Goal: Task Accomplishment & Management: Manage account settings

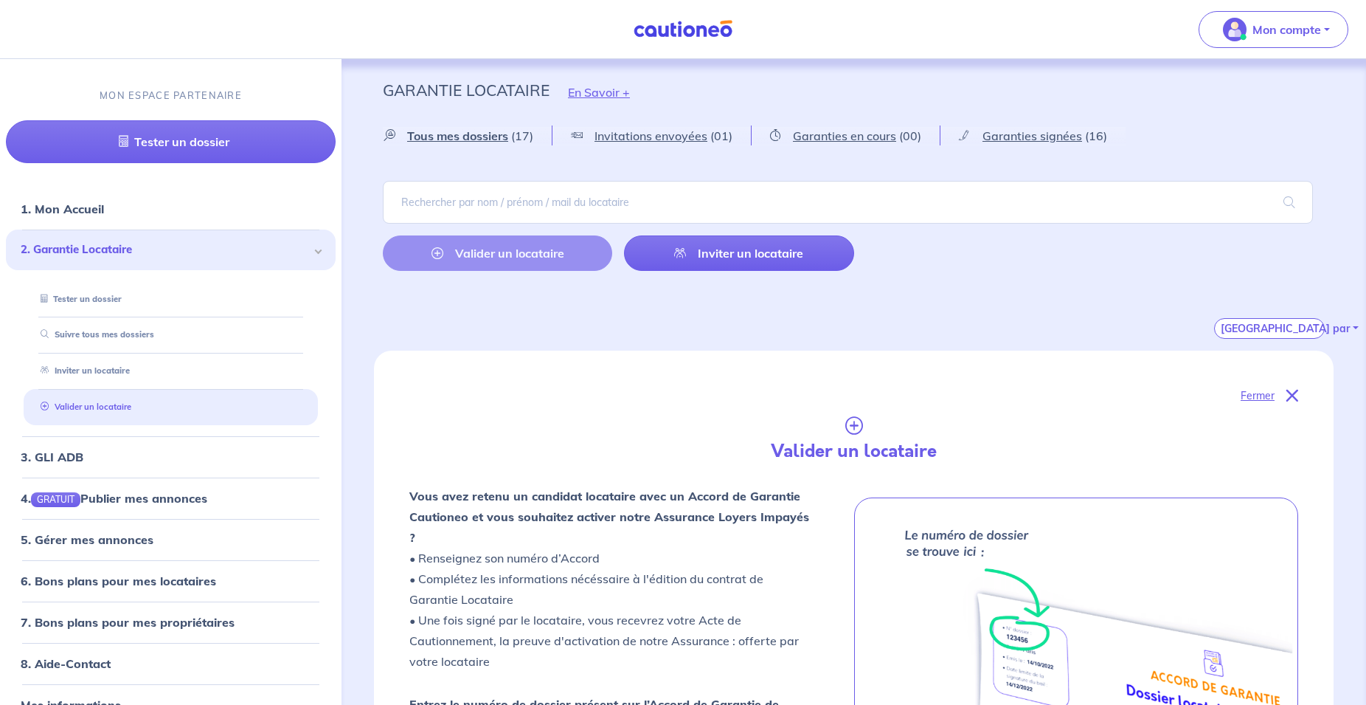
click at [131, 412] on link "Valider un locataire" at bounding box center [83, 406] width 97 height 10
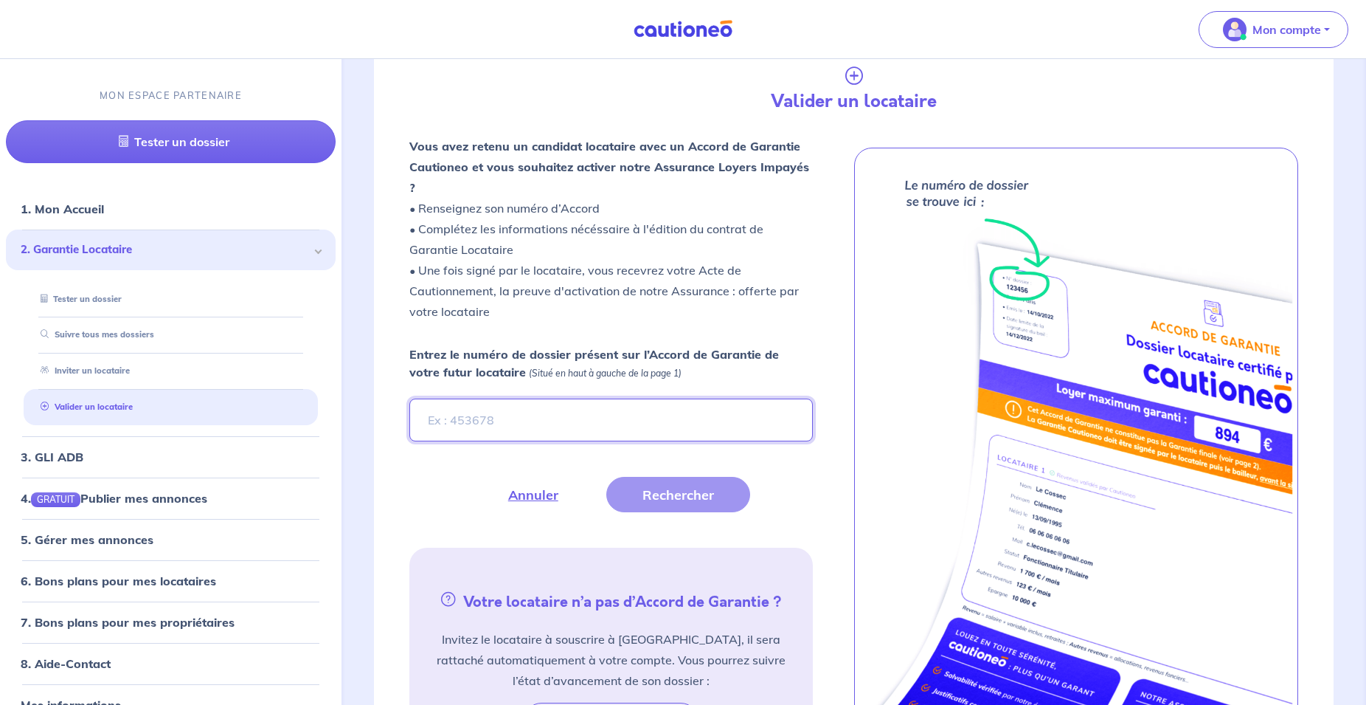
click at [454, 402] on input "Entrez le numéro de dossier présent sur l’Accord de Garantie de votre futur loc…" at bounding box center [611, 419] width 404 height 43
type input "a9QTAj"
click at [688, 477] on button "Rechercher" at bounding box center [678, 494] width 144 height 35
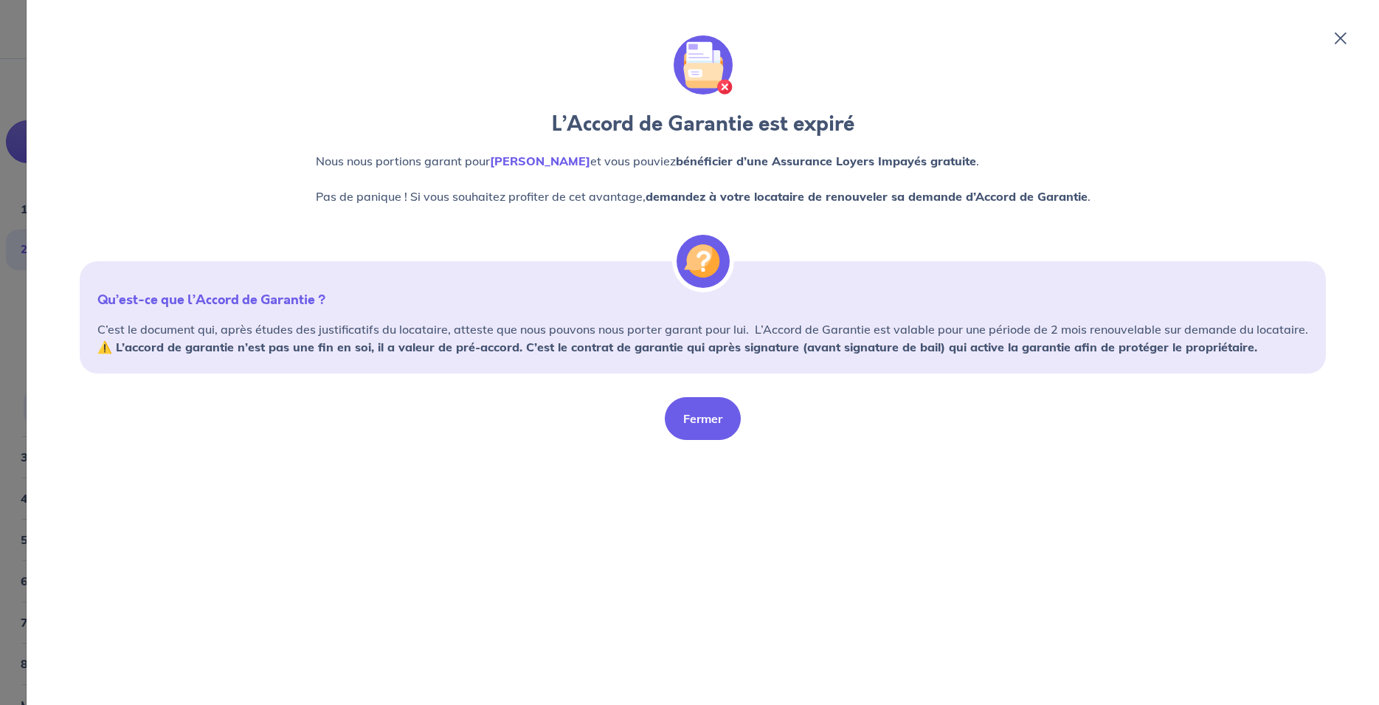
click at [708, 424] on button "Fermer" at bounding box center [703, 418] width 76 height 43
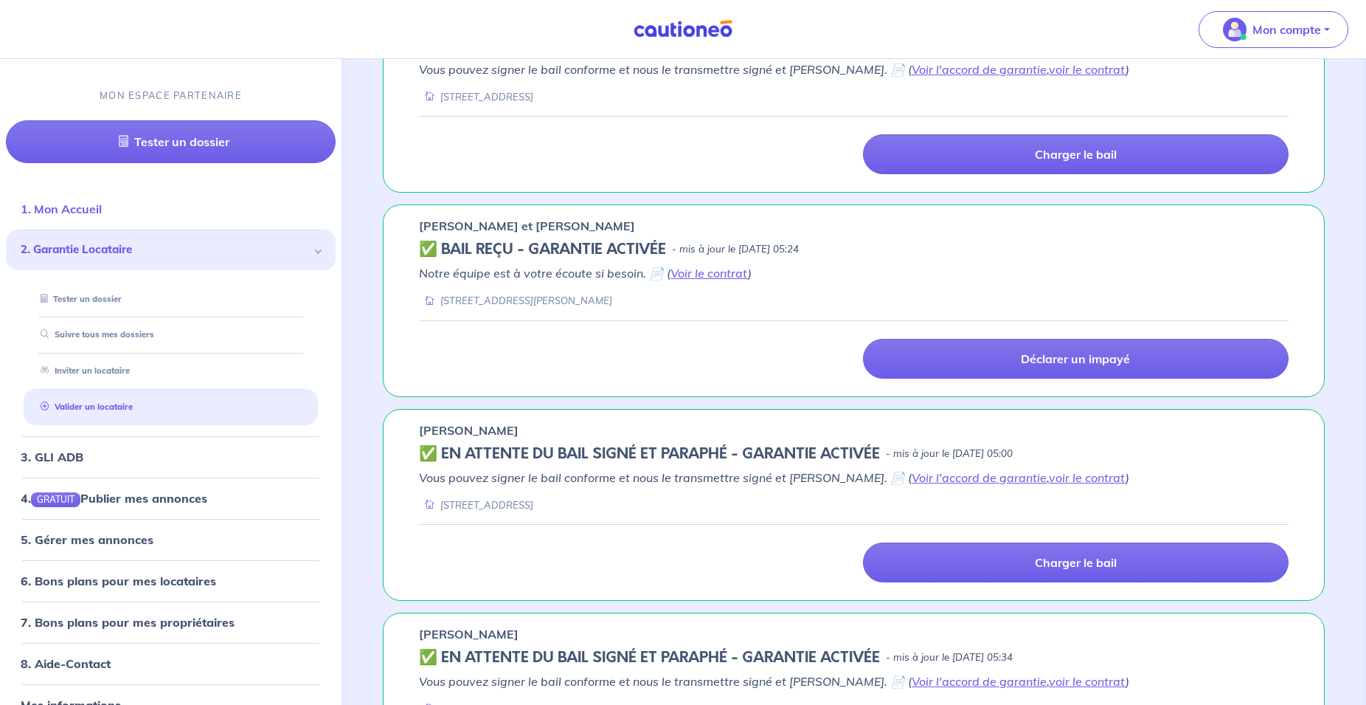
click at [102, 216] on link "1. Mon Accueil" at bounding box center [61, 208] width 81 height 15
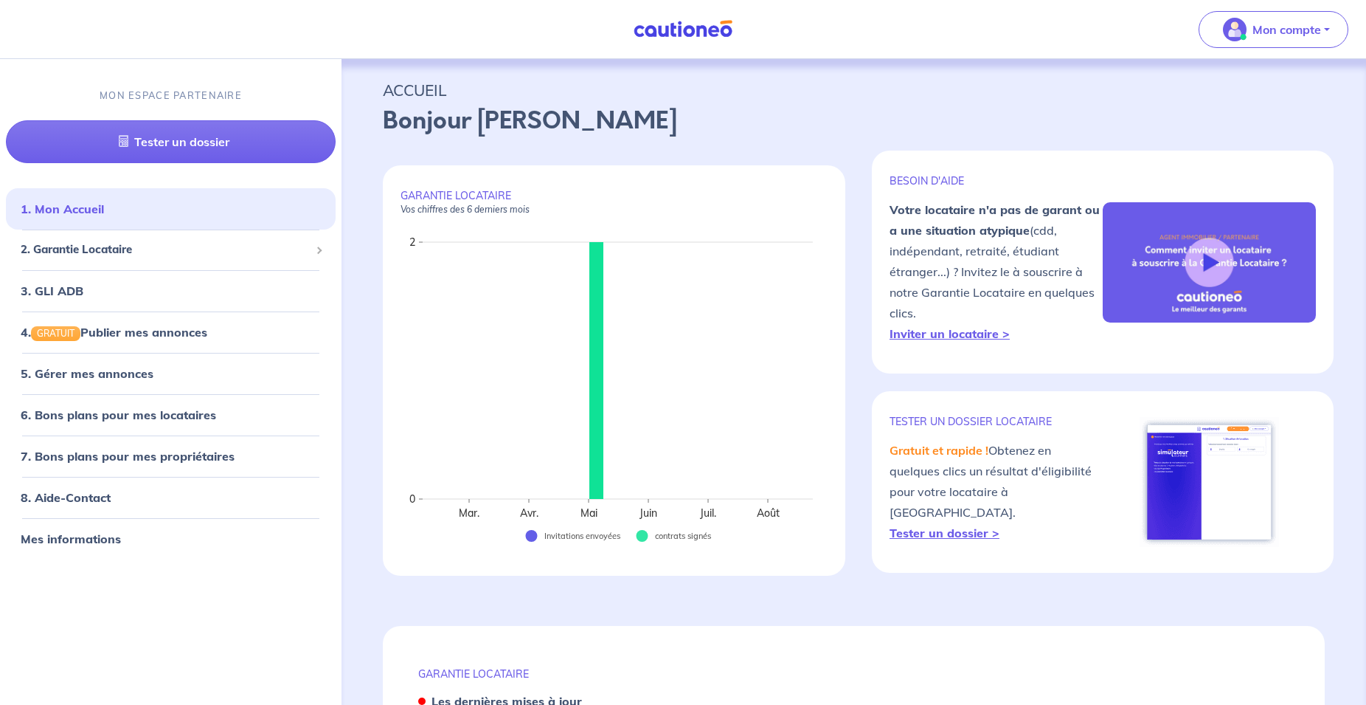
scroll to position [451, 0]
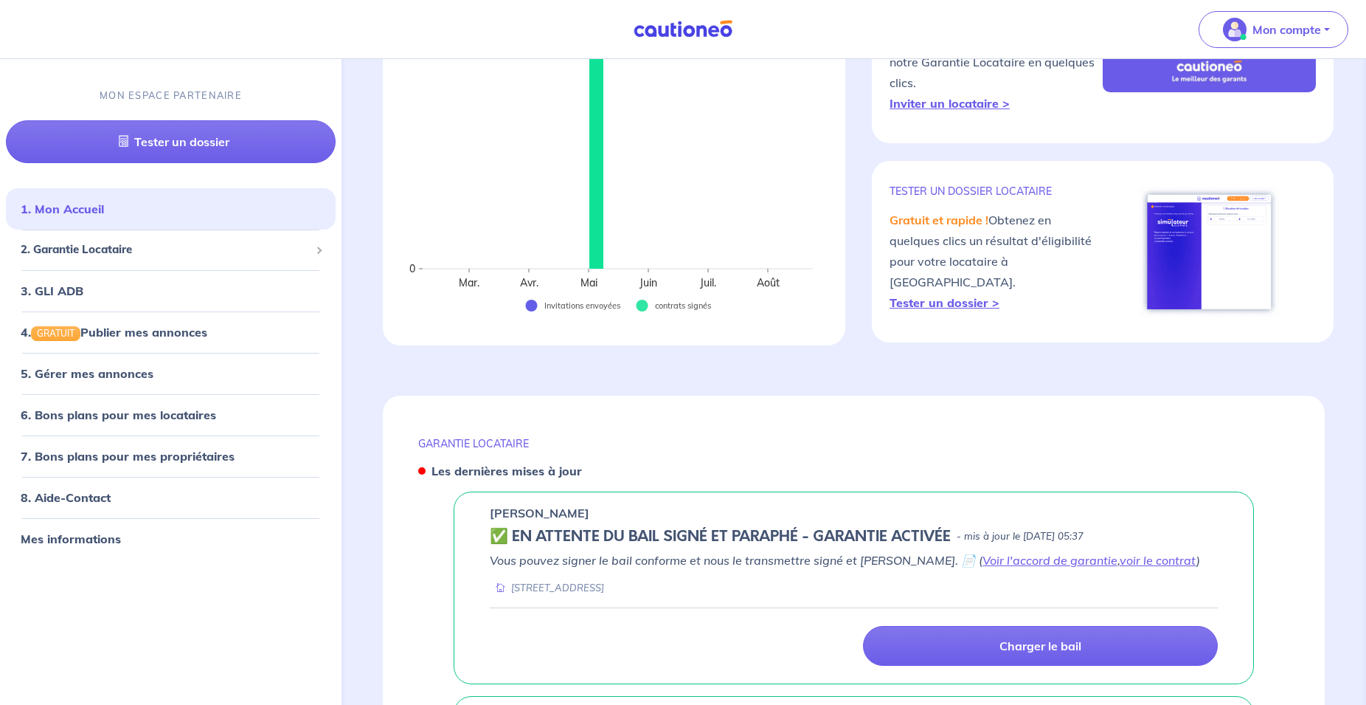
scroll to position [0, 0]
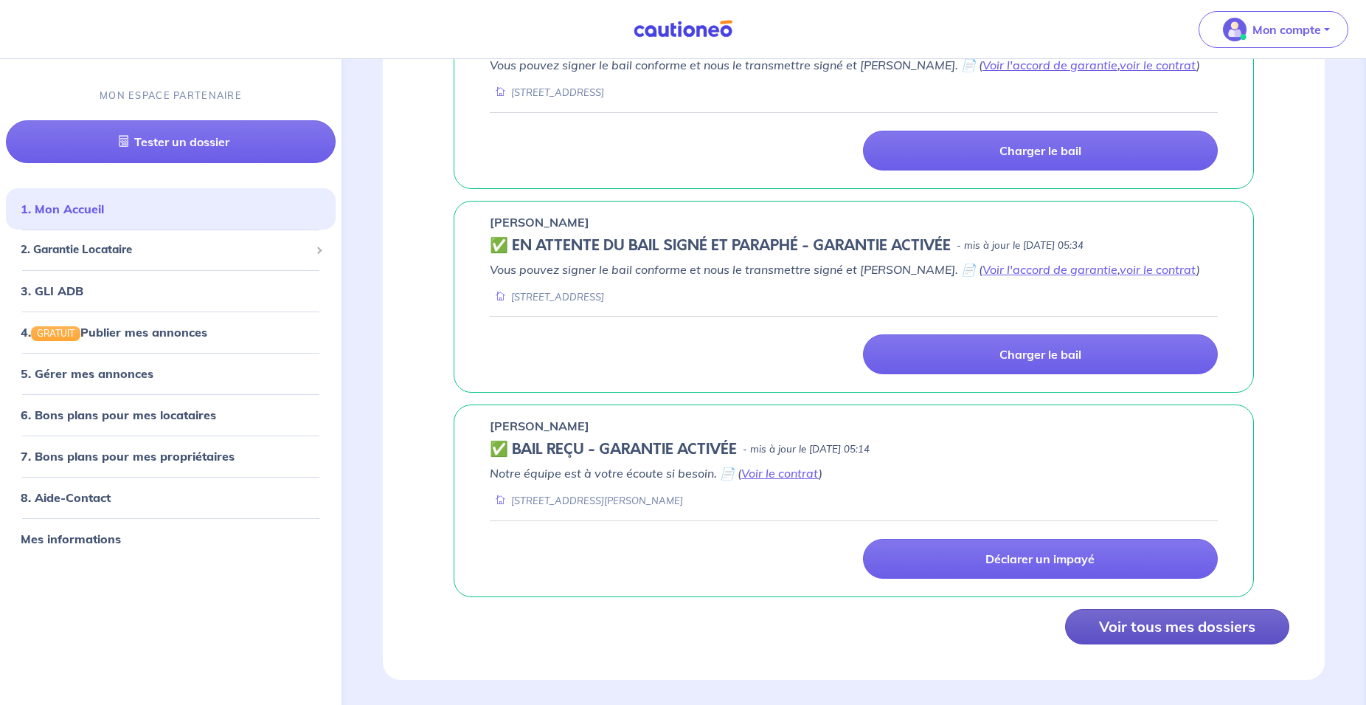
click at [1176, 616] on button "Voir tous mes dossiers" at bounding box center [1177, 626] width 224 height 35
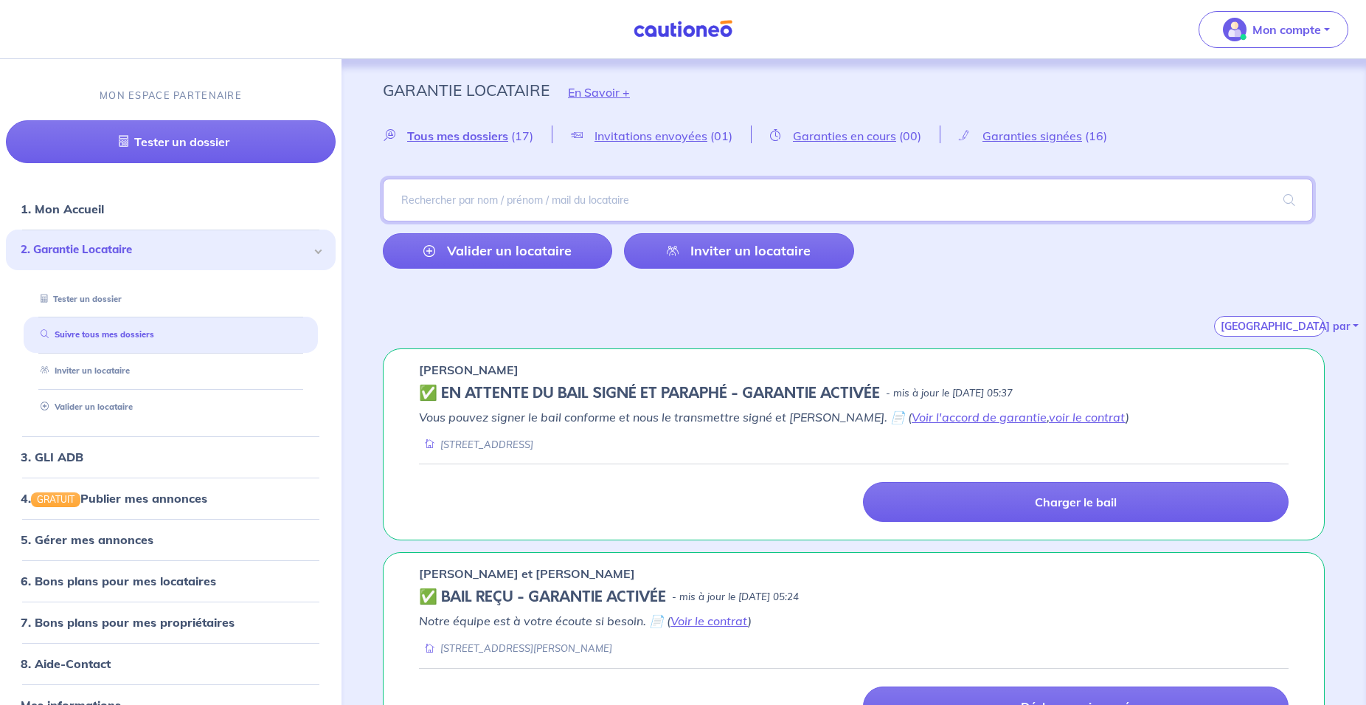
click at [966, 195] on input "search" at bounding box center [848, 200] width 930 height 43
type input "bedoui"
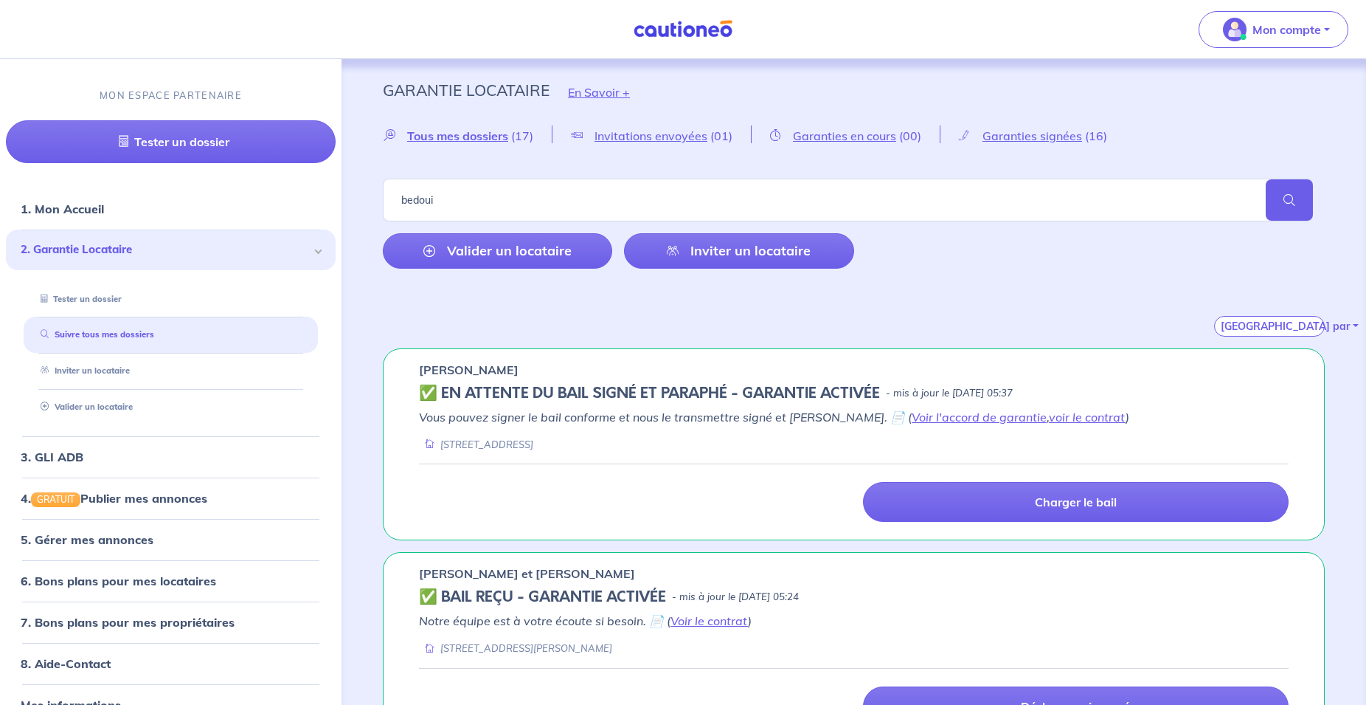
click at [1277, 198] on span at bounding box center [1289, 199] width 47 height 41
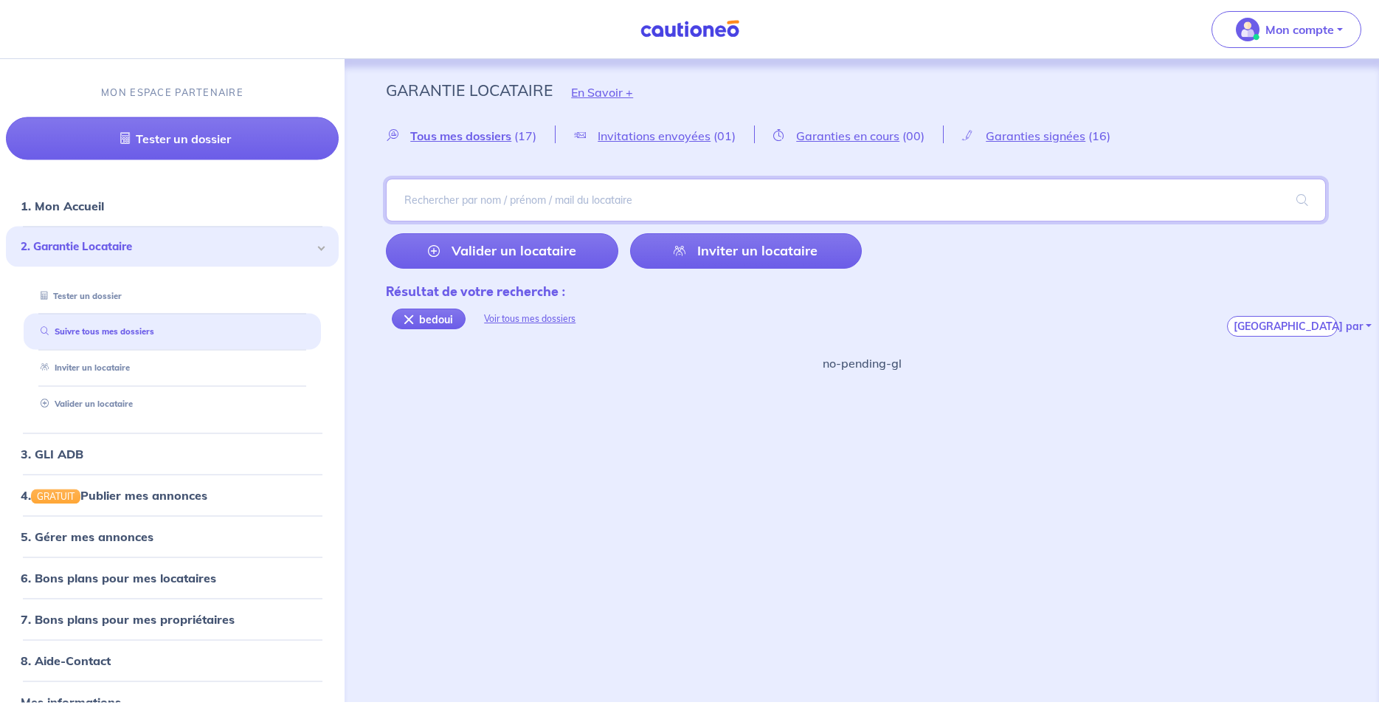
click at [478, 206] on input "search" at bounding box center [856, 200] width 940 height 43
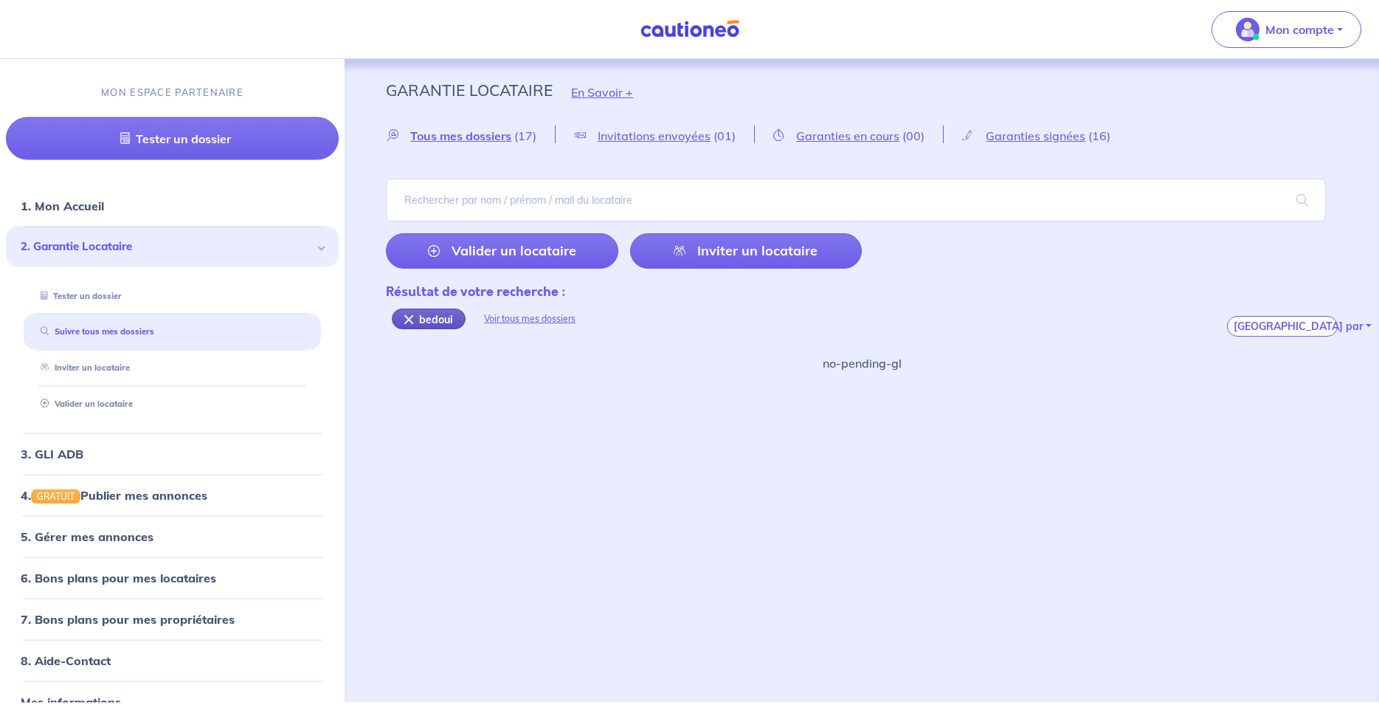
click at [420, 322] on div "bedoui" at bounding box center [429, 318] width 74 height 21
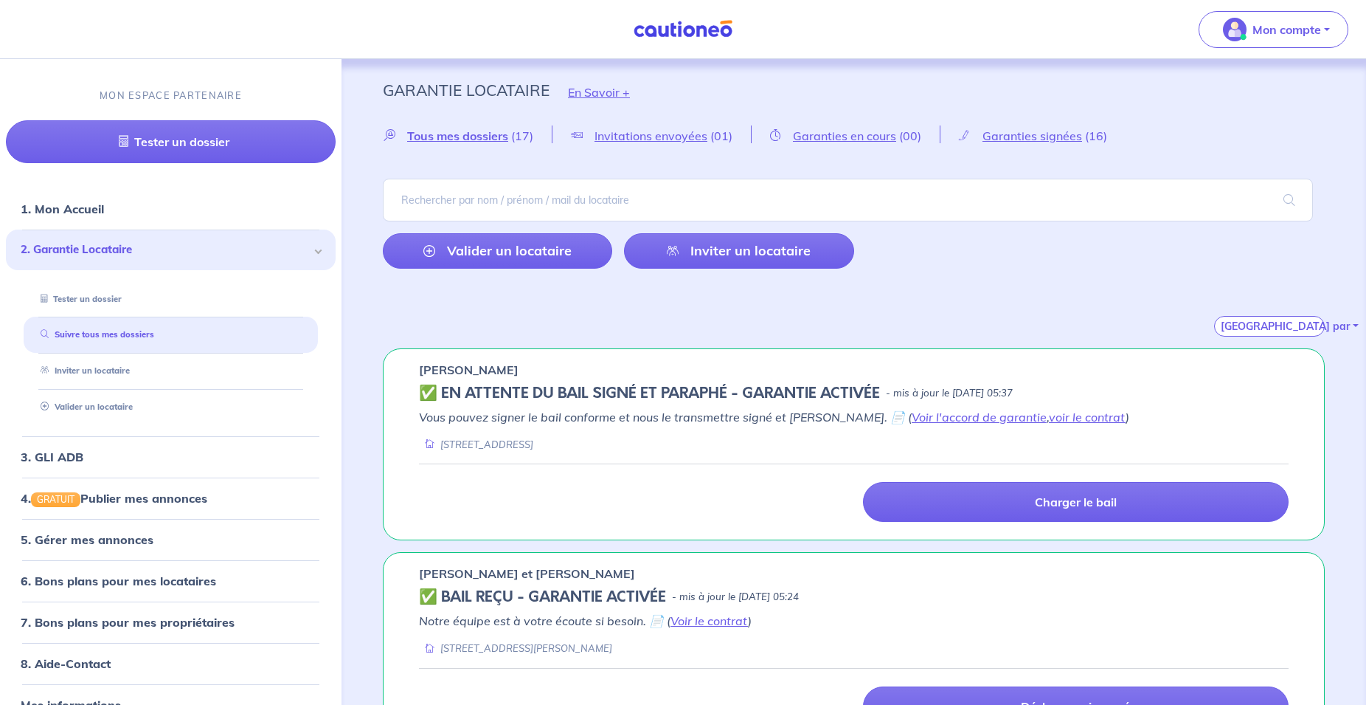
click at [987, 171] on div "Tous mes dossiers (17) Invitations envoyées (01) Garanties en cours (00) Garant…" at bounding box center [853, 230] width 1013 height 211
click at [629, 131] on span "Invitations envoyées" at bounding box center [651, 135] width 113 height 15
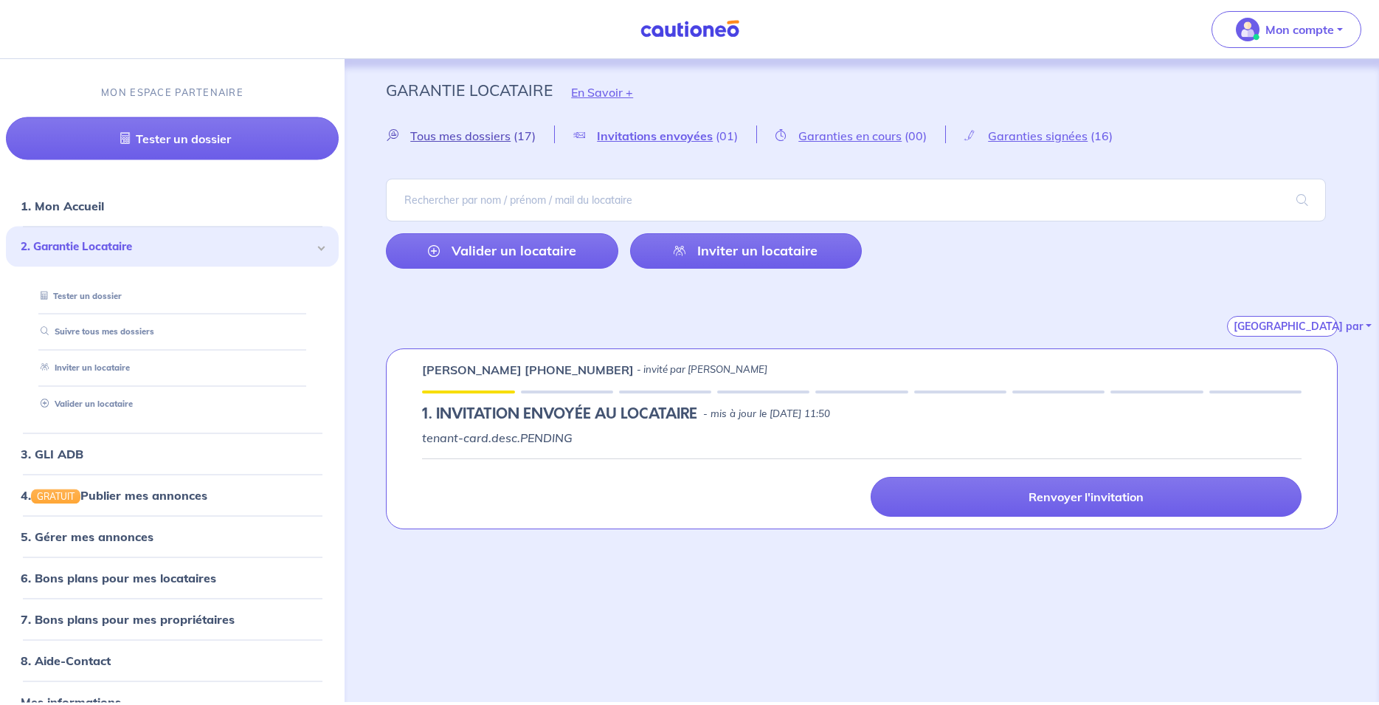
click at [475, 142] on span "Tous mes dossiers" at bounding box center [460, 135] width 100 height 15
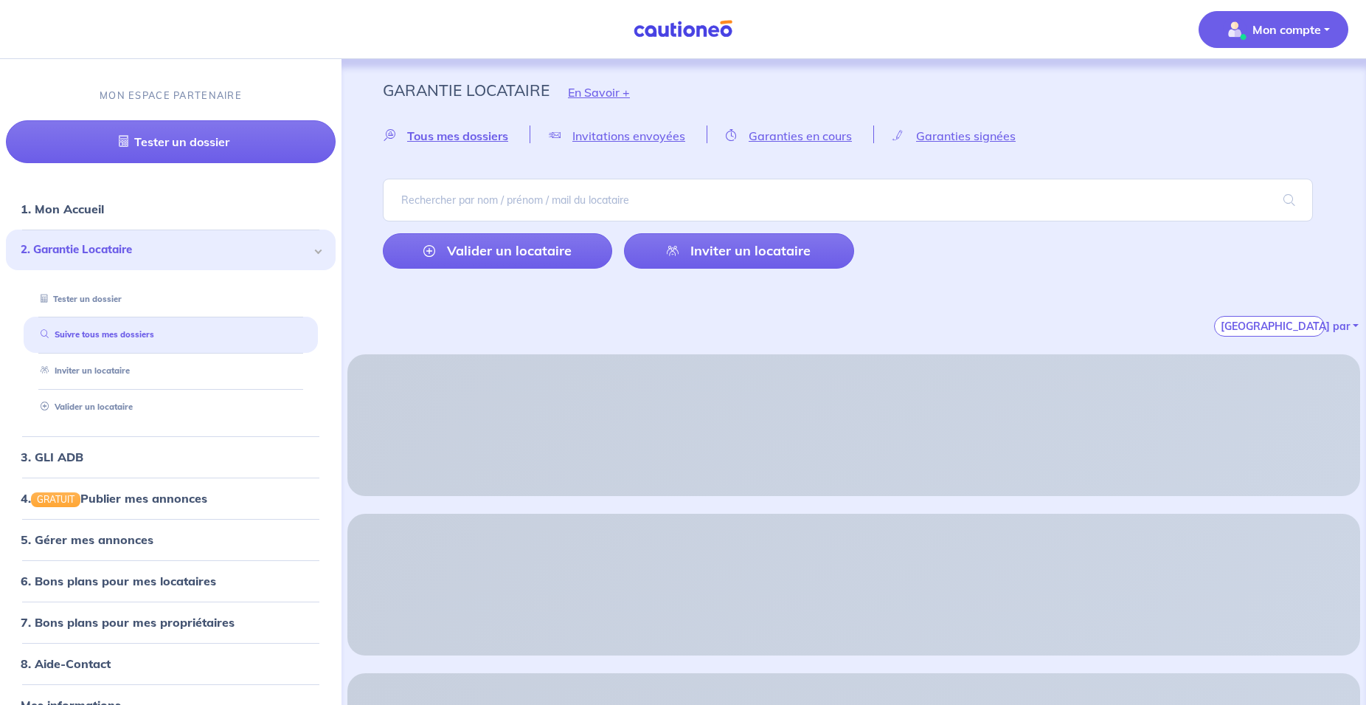
click at [1309, 30] on p "Mon compte" at bounding box center [1287, 30] width 69 height 18
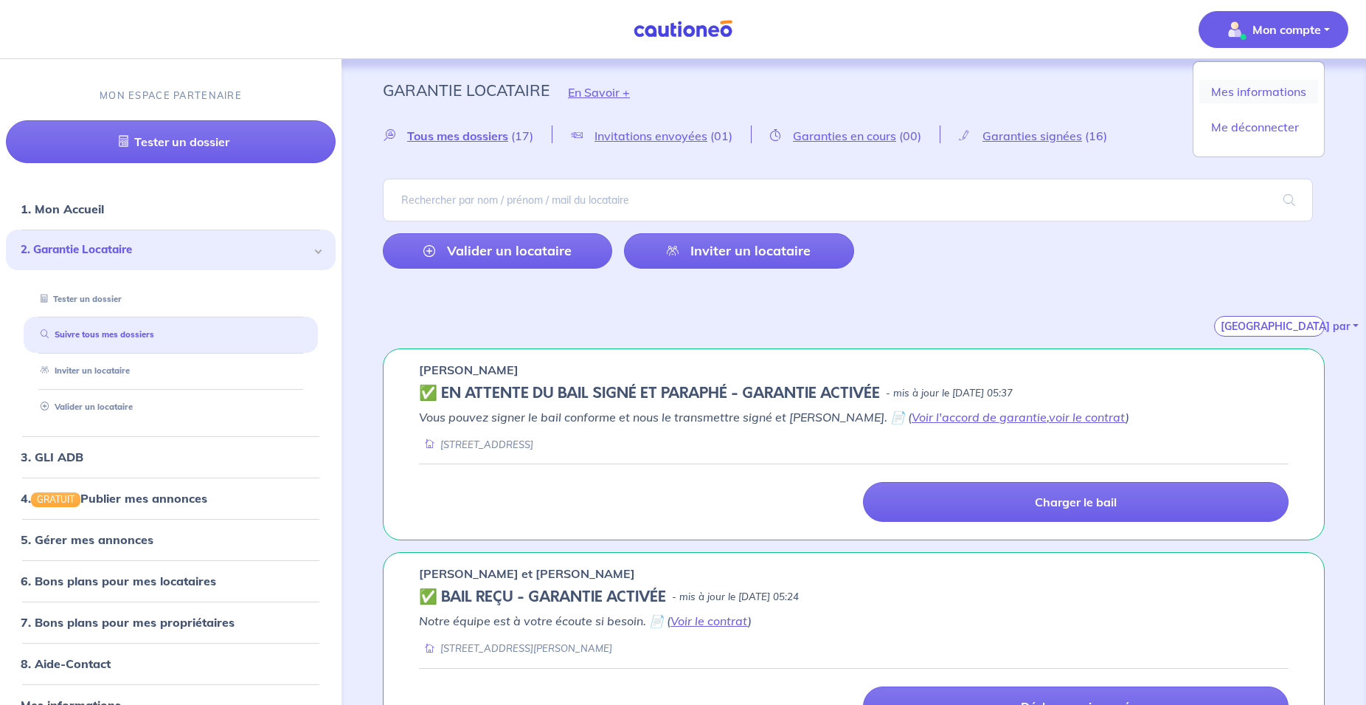
click at [1287, 86] on link "Mes informations" at bounding box center [1259, 92] width 119 height 24
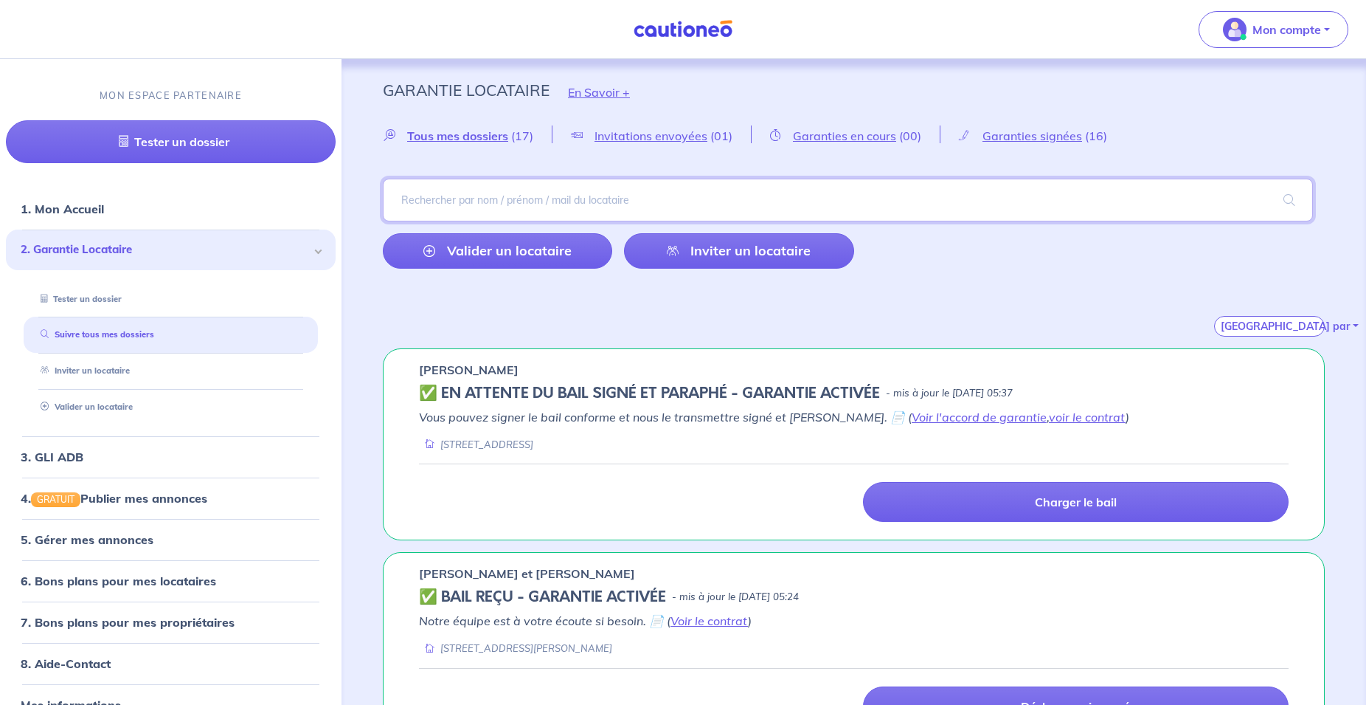
click at [517, 201] on input "search" at bounding box center [848, 200] width 930 height 43
type input "b"
type input "BEDOUI"
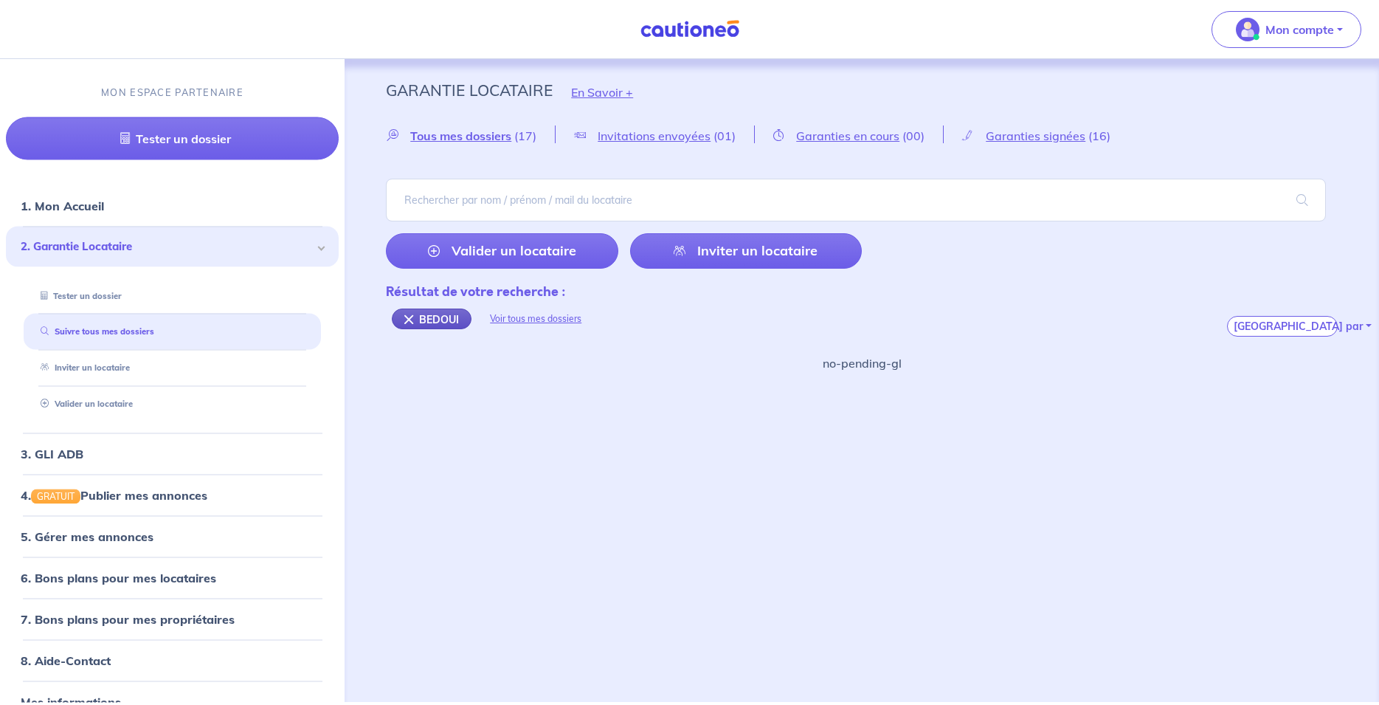
click at [456, 322] on div "BEDOUI" at bounding box center [432, 318] width 80 height 21
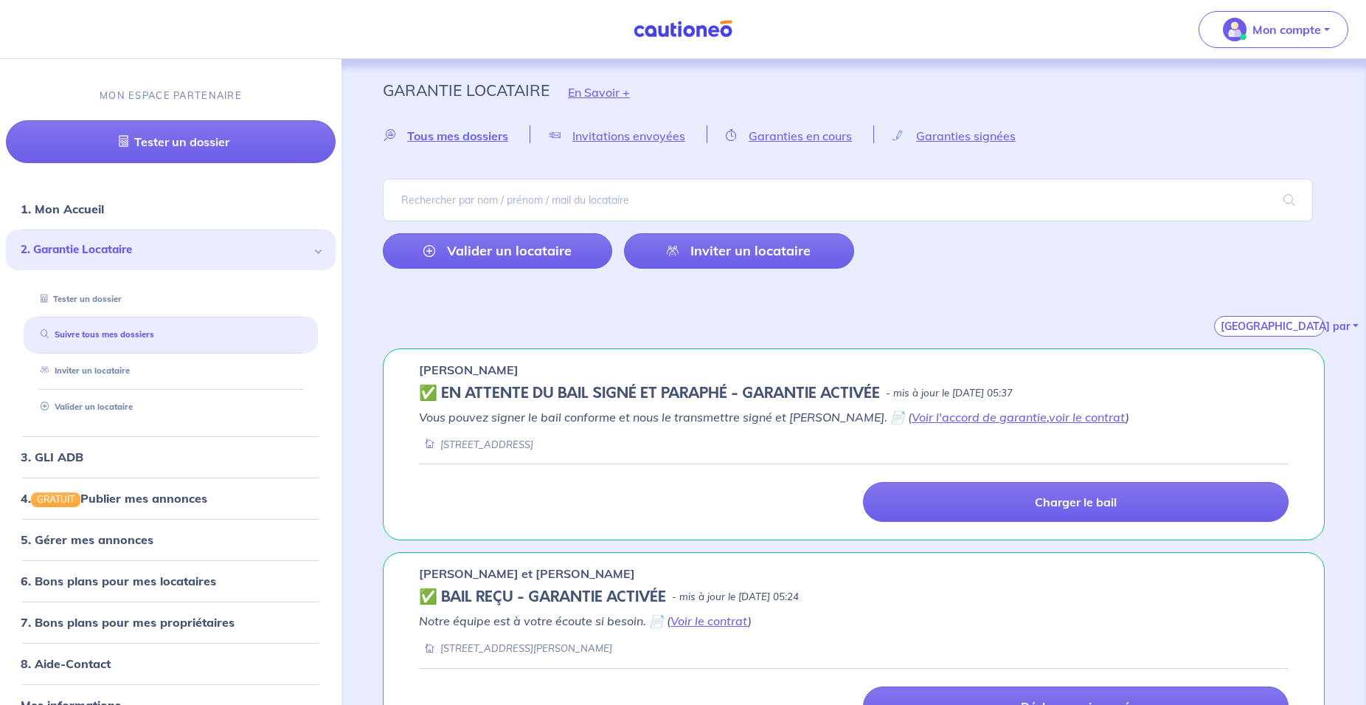
scroll to position [150, 0]
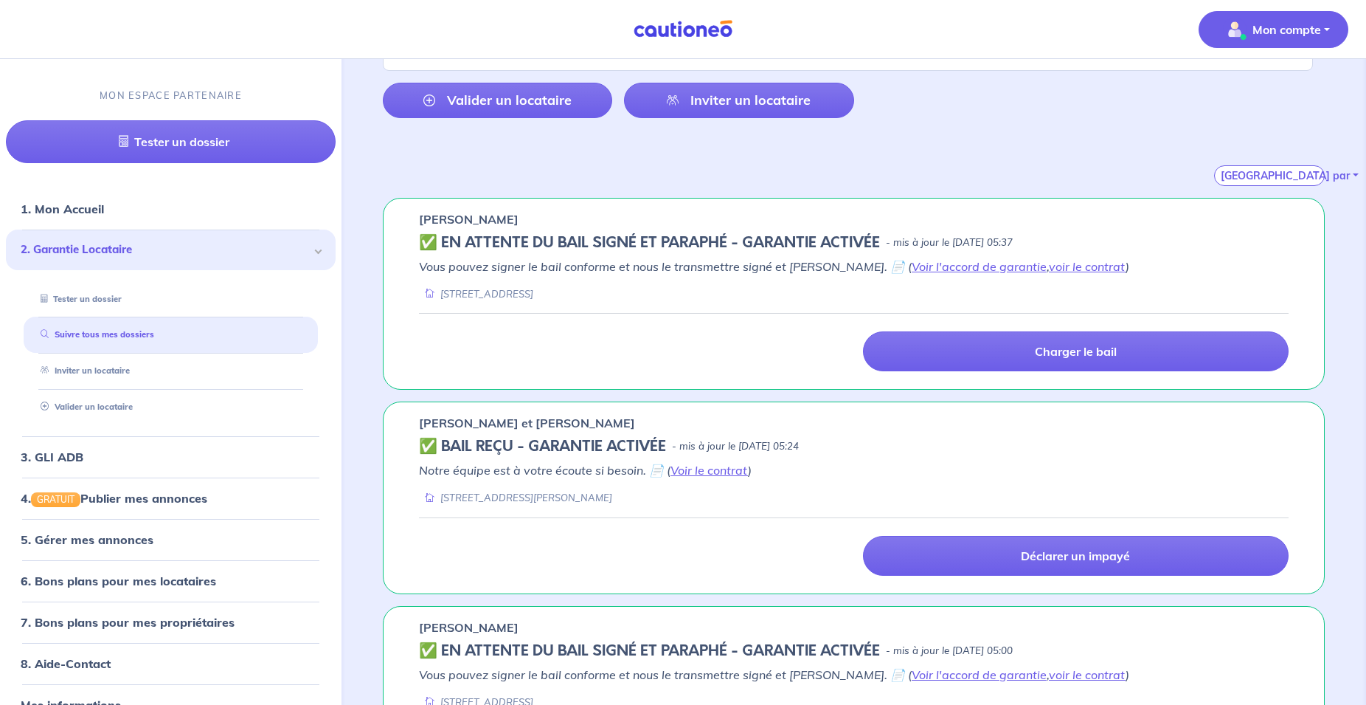
click at [1294, 29] on p "Mon compte" at bounding box center [1287, 30] width 69 height 18
click at [1222, 90] on link "Mes informations" at bounding box center [1259, 92] width 119 height 24
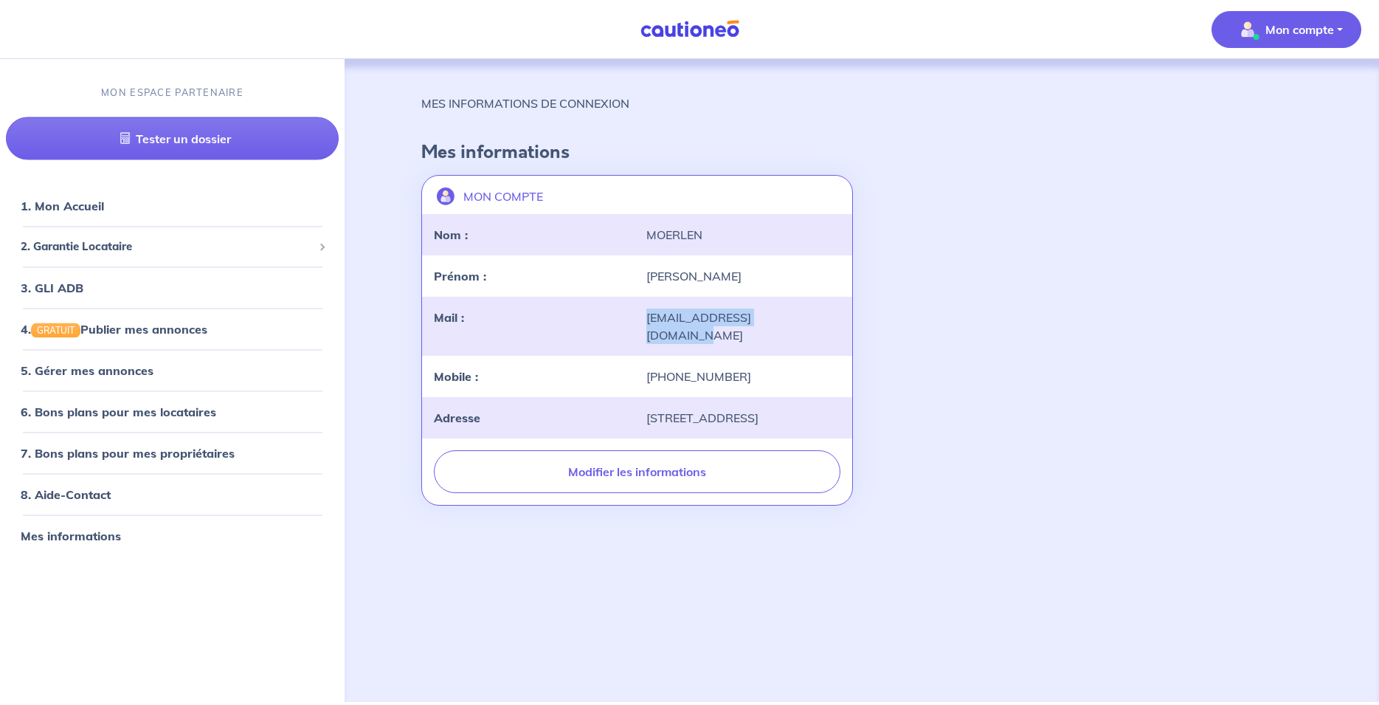
drag, startPoint x: 643, startPoint y: 313, endPoint x: 795, endPoint y: 316, distance: 152.0
click at [795, 316] on div "[EMAIL_ADDRESS][DOMAIN_NAME]" at bounding box center [743, 325] width 212 height 35
click at [755, 322] on div "[EMAIL_ADDRESS][DOMAIN_NAME]" at bounding box center [743, 325] width 212 height 35
click at [640, 307] on div "Mail : [EMAIL_ADDRESS][DOMAIN_NAME]" at bounding box center [637, 326] width 430 height 59
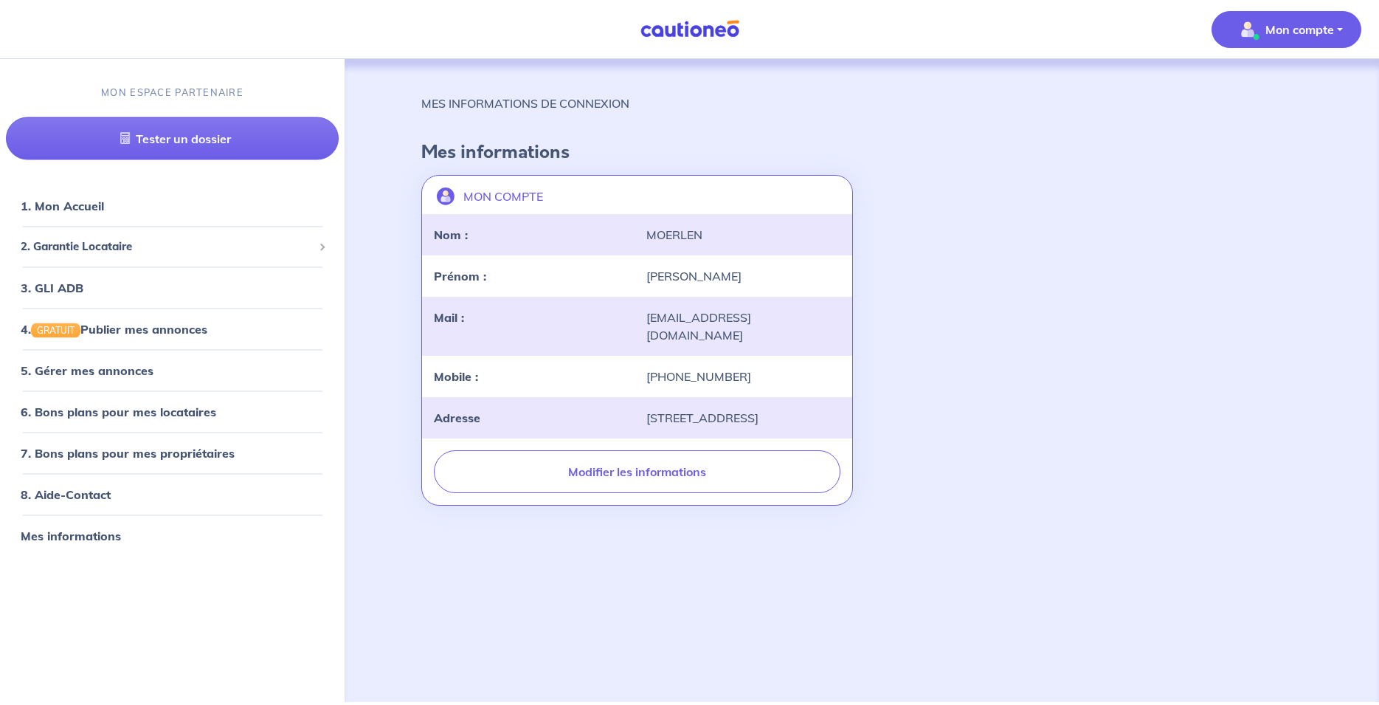
click at [640, 307] on div "Mail : [EMAIL_ADDRESS][DOMAIN_NAME]" at bounding box center [637, 326] width 430 height 59
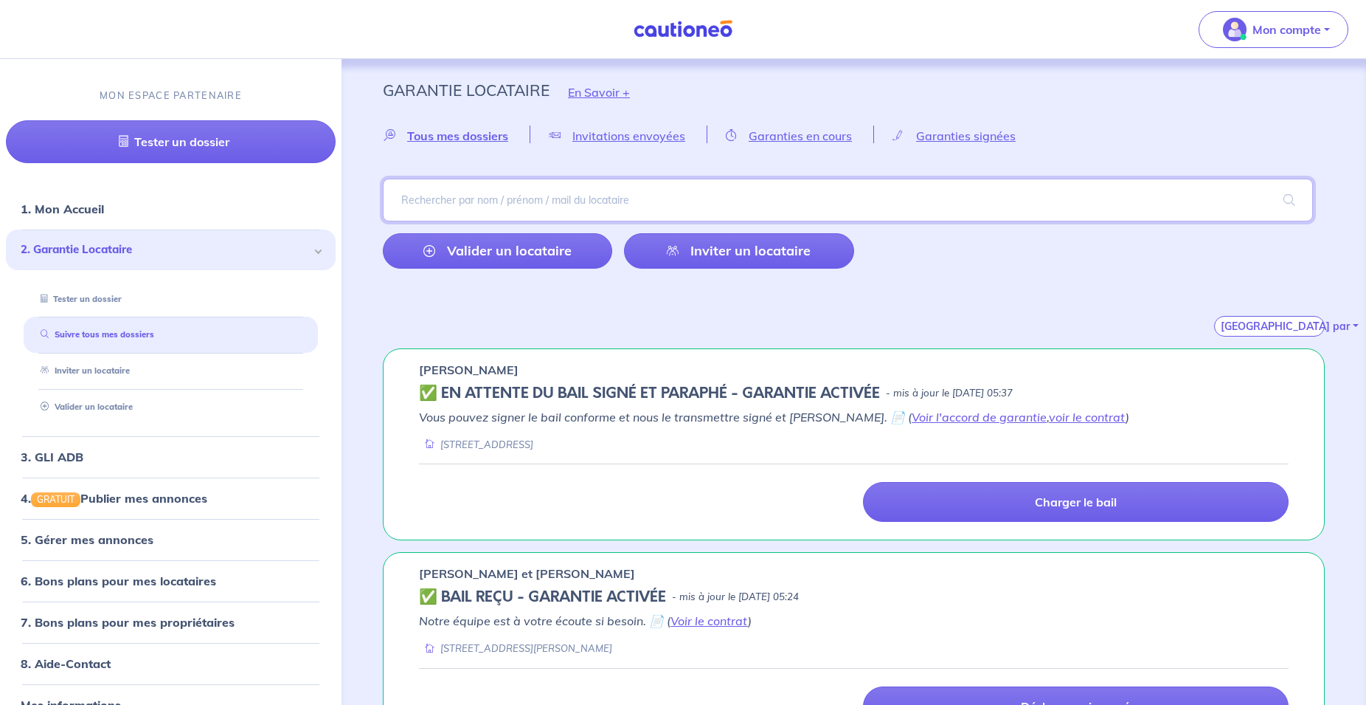
click at [685, 195] on input "search" at bounding box center [848, 200] width 930 height 43
type input "BEDOUI"
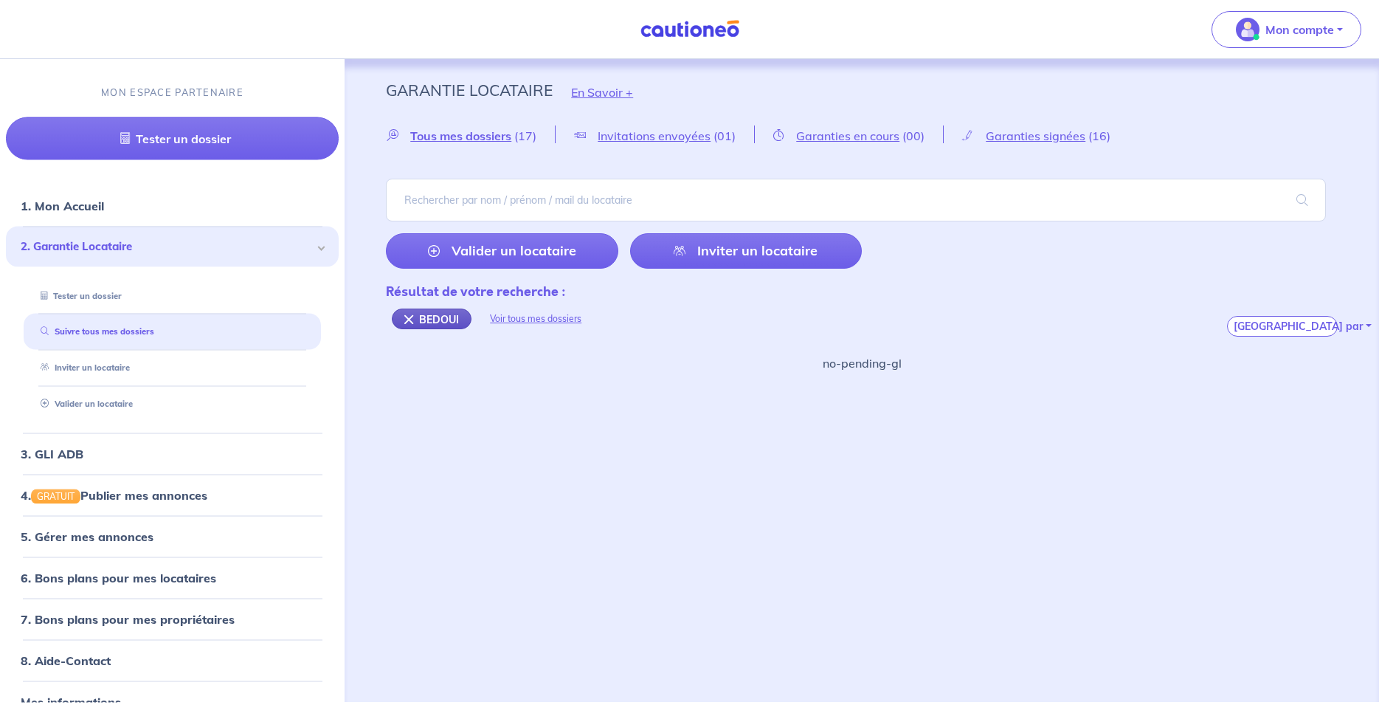
click at [439, 319] on div "BEDOUI" at bounding box center [432, 318] width 80 height 21
